Goal: Book appointment/travel/reservation

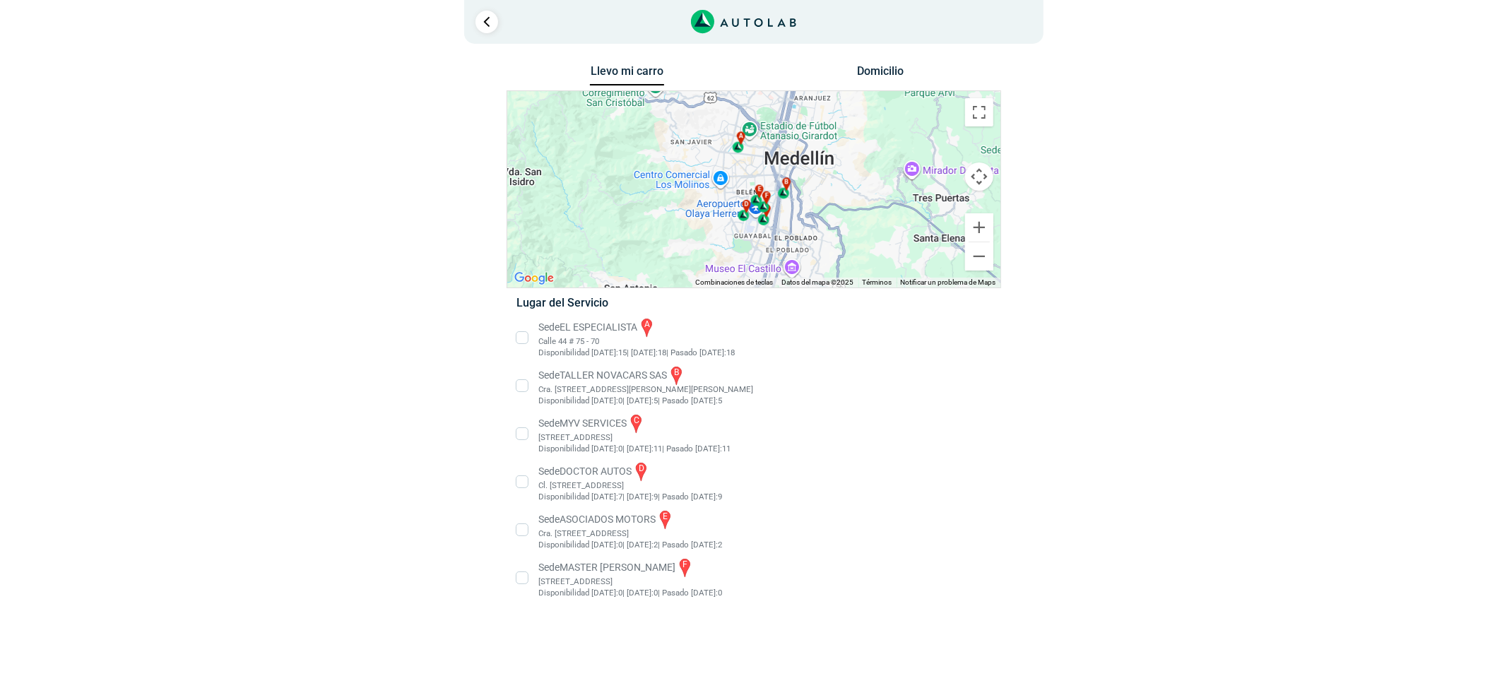
drag, startPoint x: 609, startPoint y: 338, endPoint x: 577, endPoint y: 363, distance: 41.3
click at [608, 338] on li "Sede EL ESPECIALISTA a Calle 44 # 75 - 70 Disponibilidad [DATE]: 15 | [DATE]: 1…" at bounding box center [753, 338] width 495 height 42
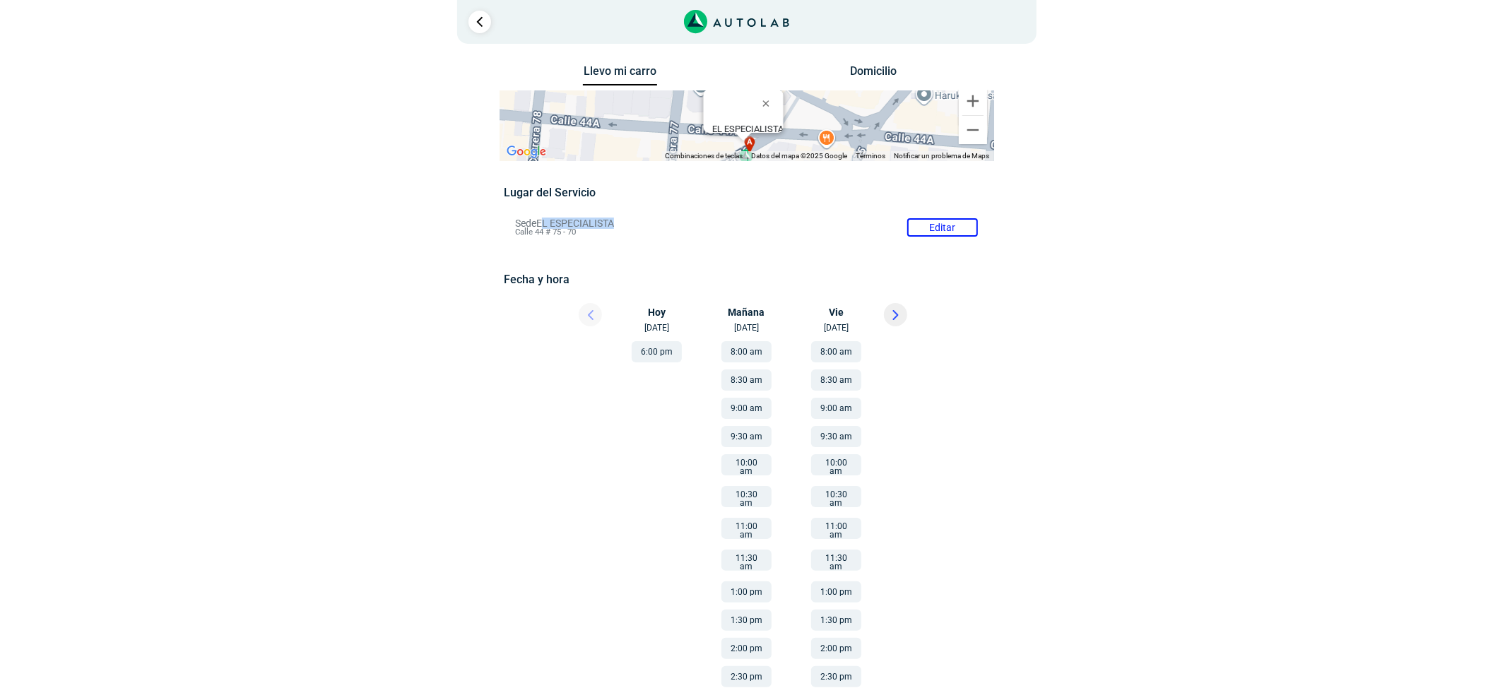
copy p "L ESPECIALISTA"
copy p "EL ESPECIALISTA"
drag, startPoint x: 603, startPoint y: 223, endPoint x: 541, endPoint y: 223, distance: 62.2
click at [541, 223] on li "Sede EL ESPECIALISTA Editar Calle 44 # 75 - 70" at bounding box center [746, 227] width 484 height 23
click at [897, 319] on icon at bounding box center [895, 315] width 6 height 10
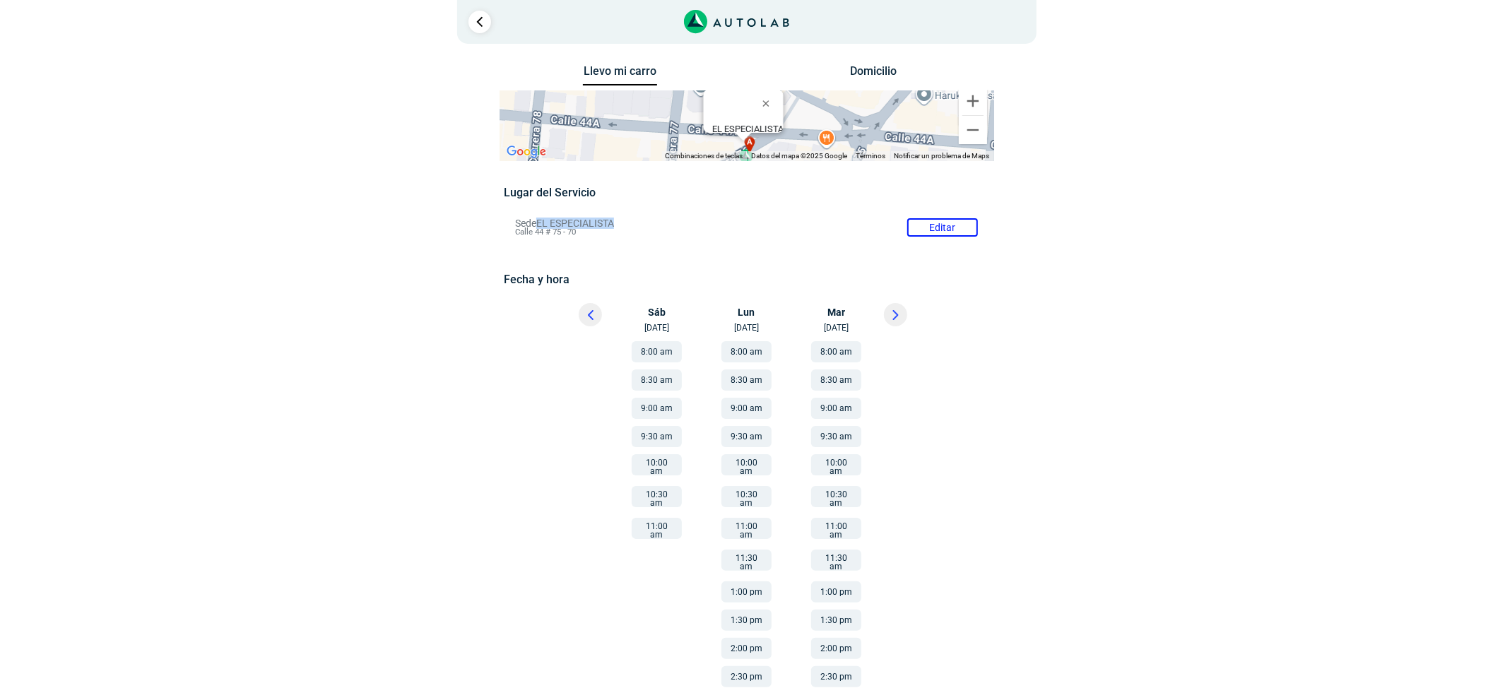
click at [659, 406] on button "9:00 am" at bounding box center [657, 408] width 50 height 21
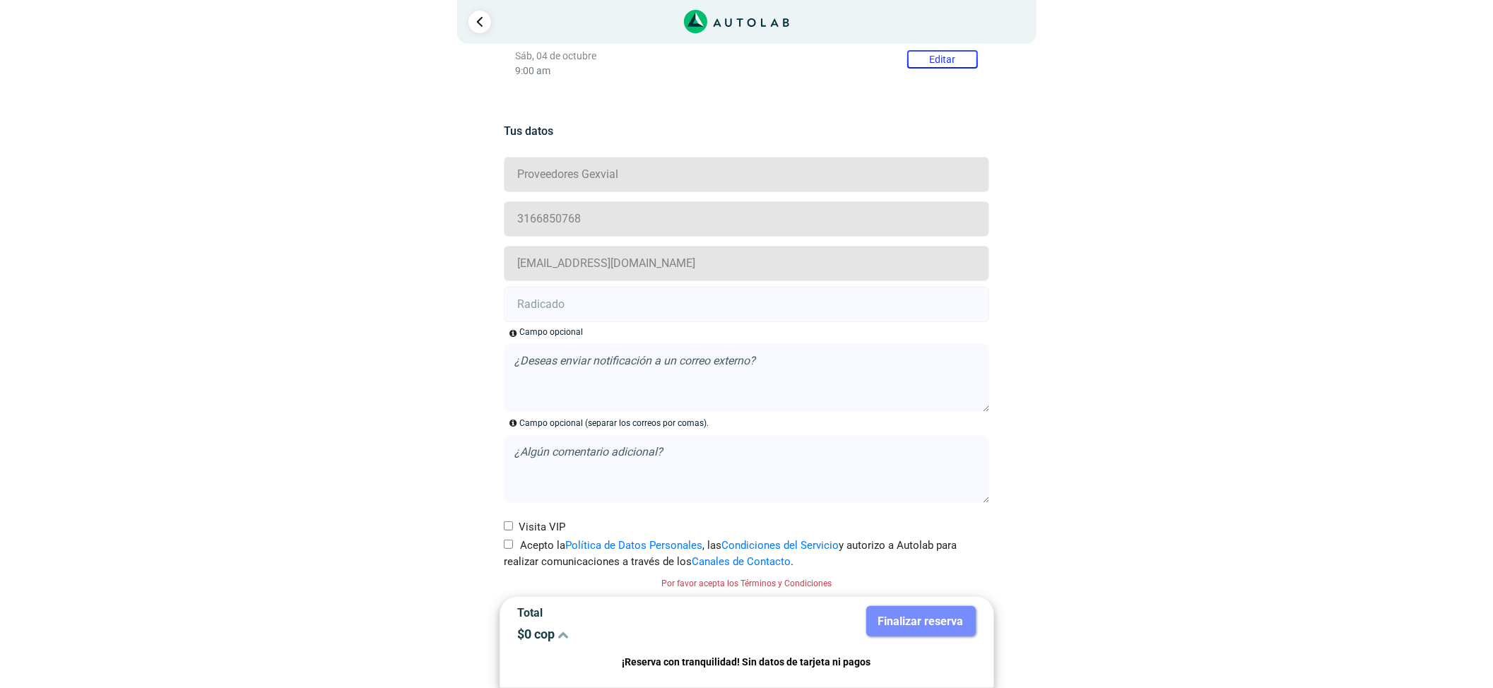
scroll to position [256, 0]
click at [591, 285] on input "text" at bounding box center [746, 302] width 485 height 35
paste input "21018052"
type input "21018052"
click at [509, 549] on label "Acepto la Política de Datos Personales , las Condiciones del Servicio y autoriz…" at bounding box center [746, 552] width 485 height 32
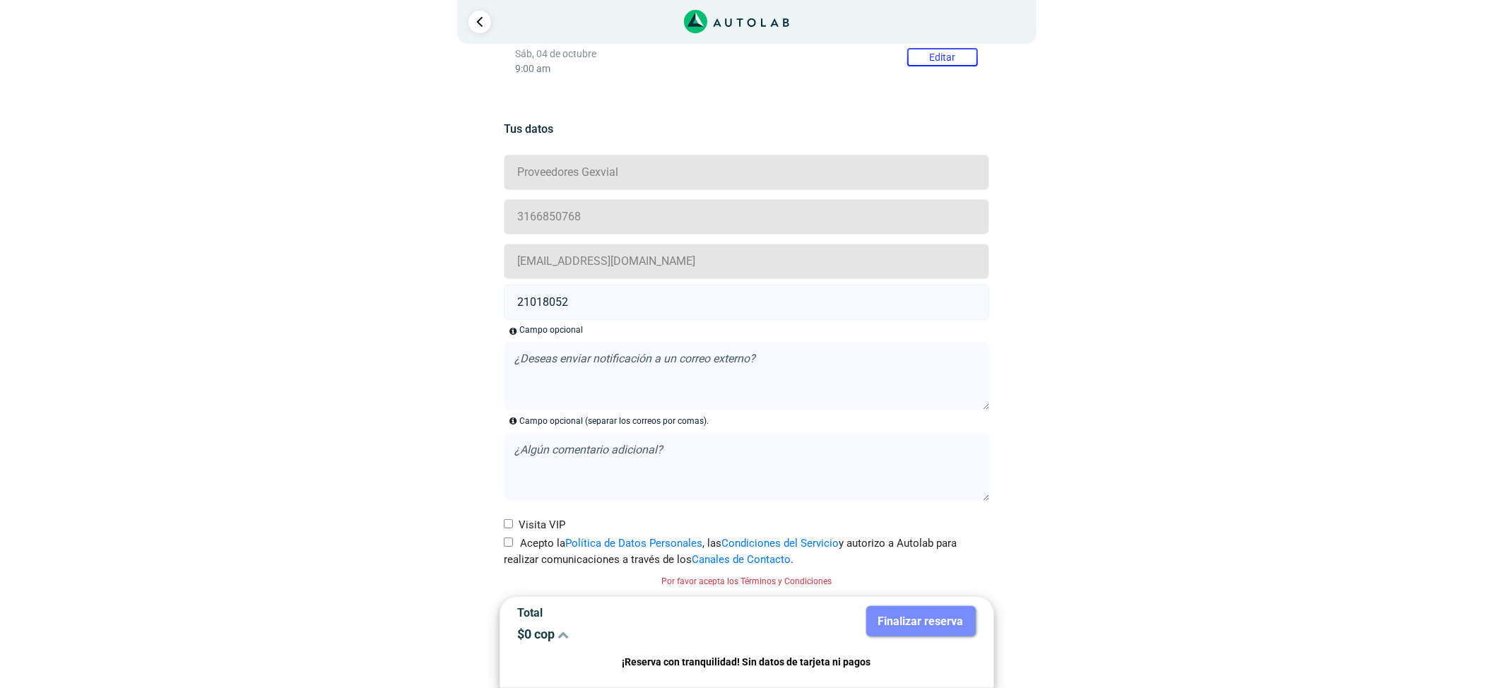
click at [509, 547] on input "Acepto la Política de Datos Personales , las Condiciones del Servicio y autoriz…" at bounding box center [508, 542] width 9 height 9
checkbox input "true"
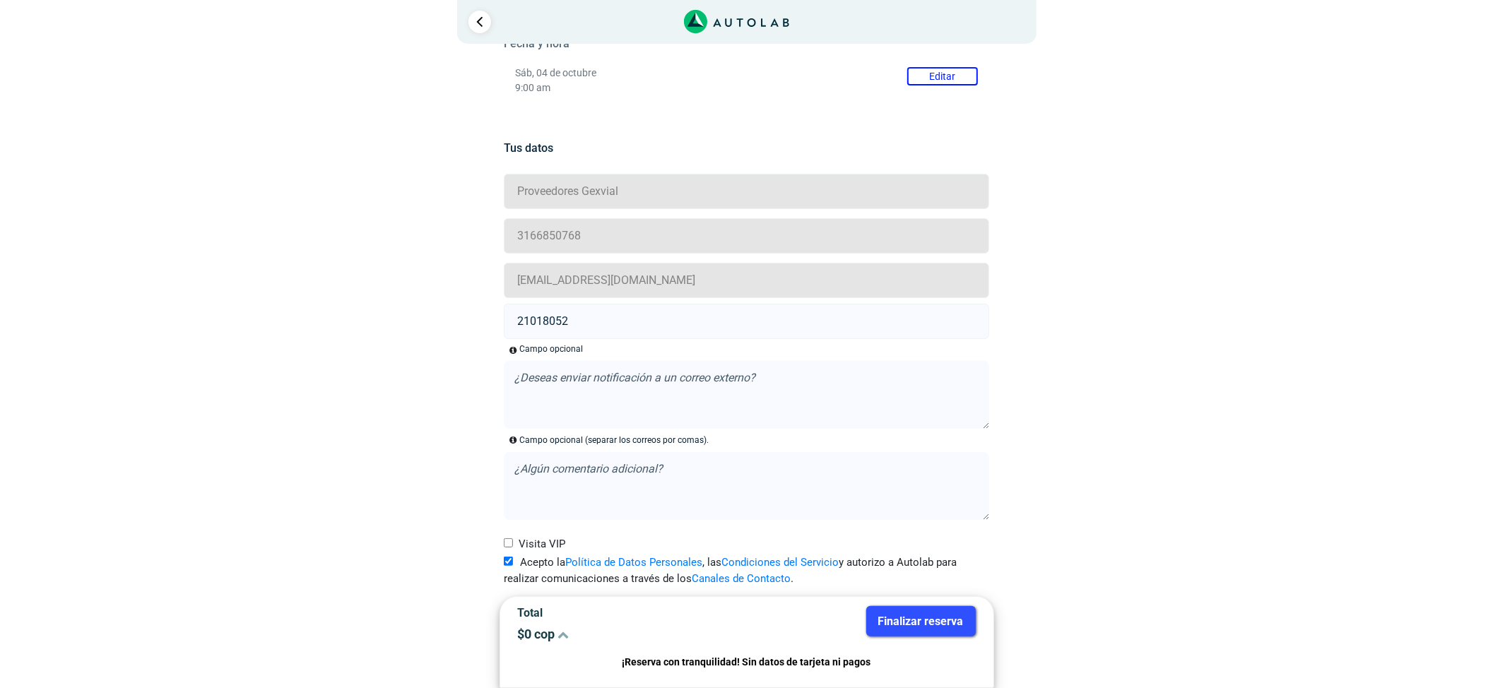
click at [928, 627] on button "Finalizar reserva" at bounding box center [921, 621] width 110 height 30
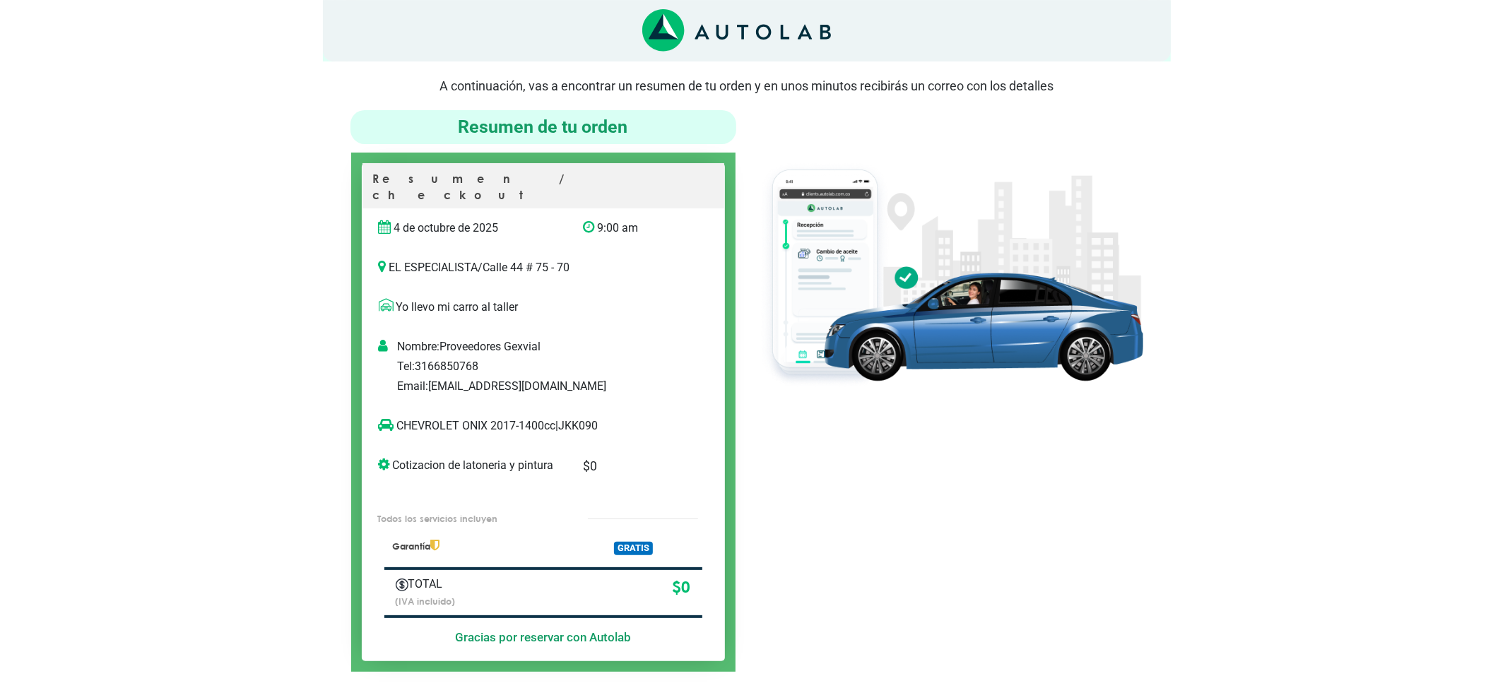
scroll to position [94, 0]
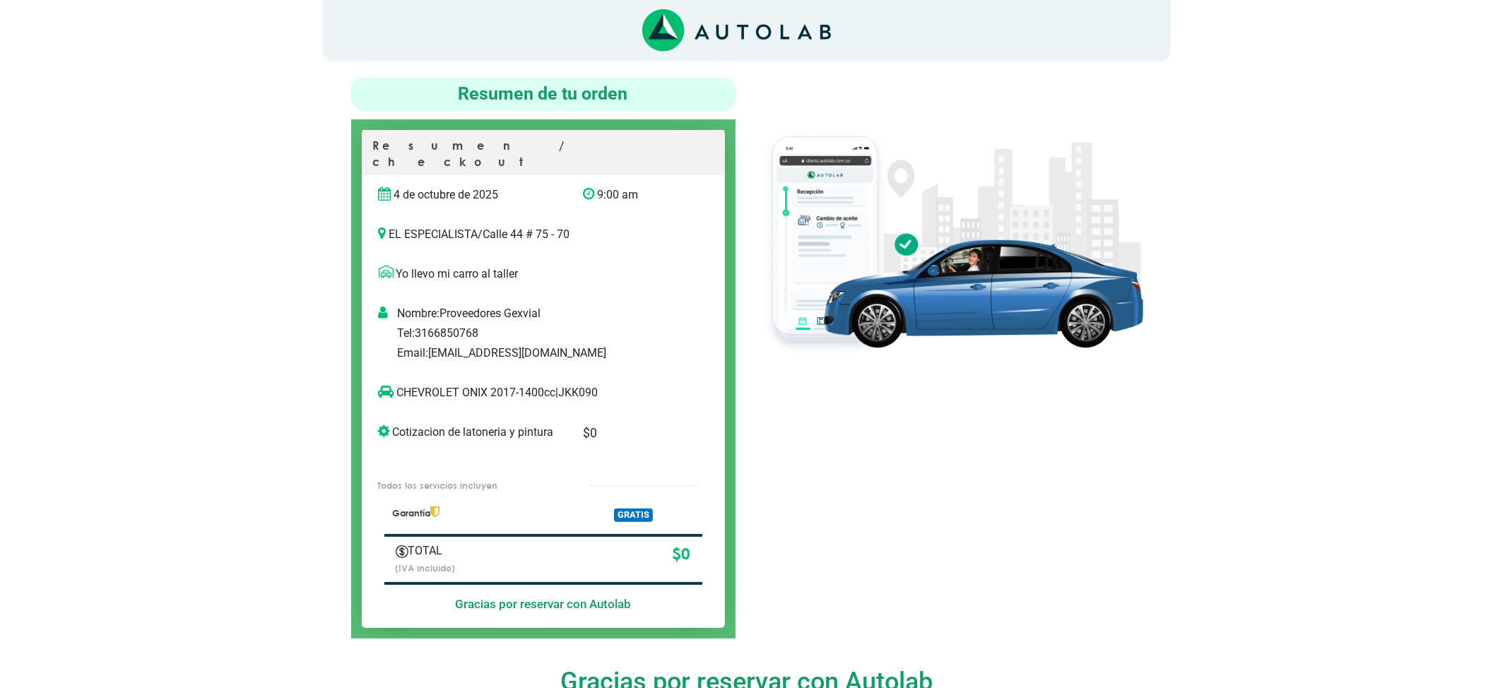
click at [567, 384] on p "CHEVROLET ONIX 2017-1400cc | JKK090" at bounding box center [529, 392] width 300 height 17
click at [569, 384] on p "CHEVROLET ONIX 2017-1400cc | JKK090" at bounding box center [529, 392] width 300 height 17
copy p "JKK090"
copy p "CHEVROLET ONIX"
drag, startPoint x: 450, startPoint y: 385, endPoint x: 354, endPoint y: 384, distance: 96.1
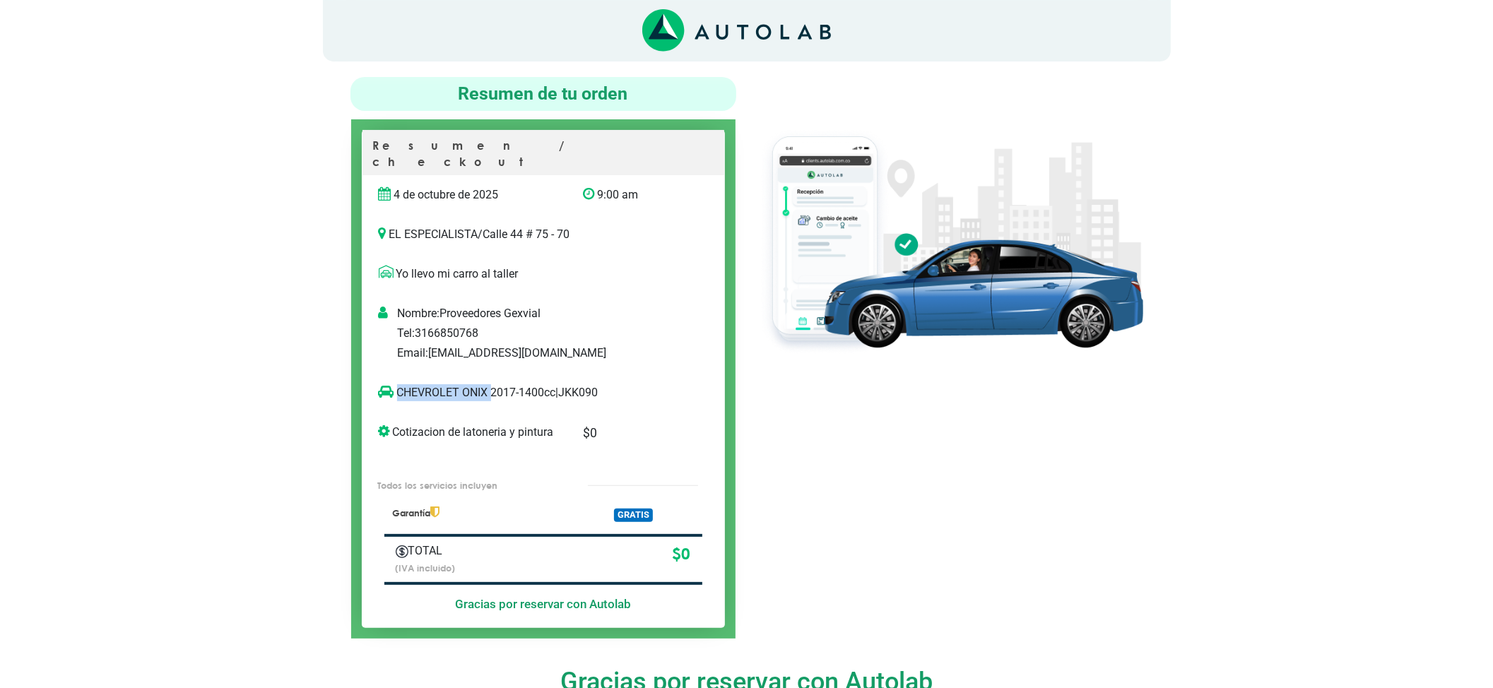
click at [388, 384] on div "CHEVROLET ONIX 2017-1400cc | JKK090" at bounding box center [528, 398] width 321 height 28
